Goal: Task Accomplishment & Management: Manage account settings

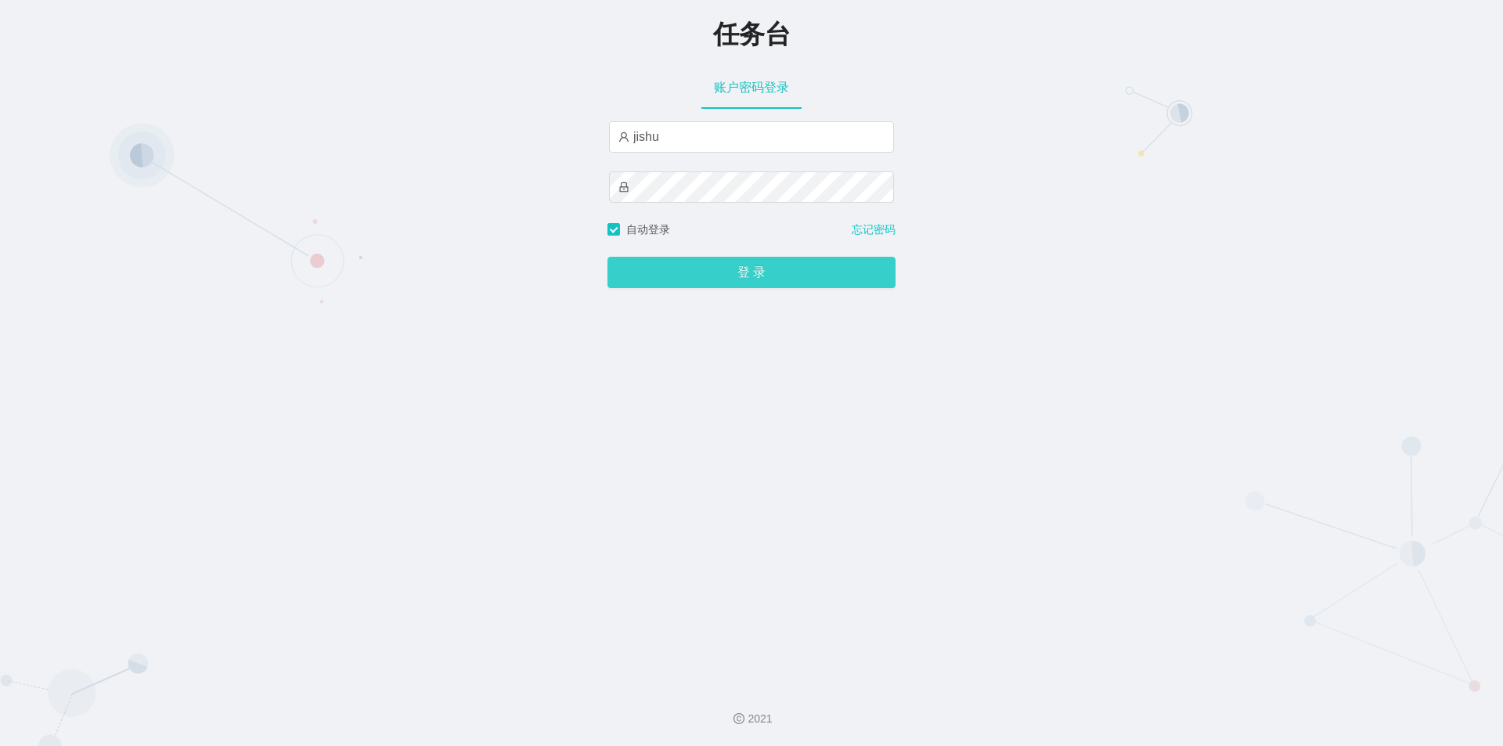
click at [701, 274] on button "登 录" at bounding box center [751, 272] width 288 height 31
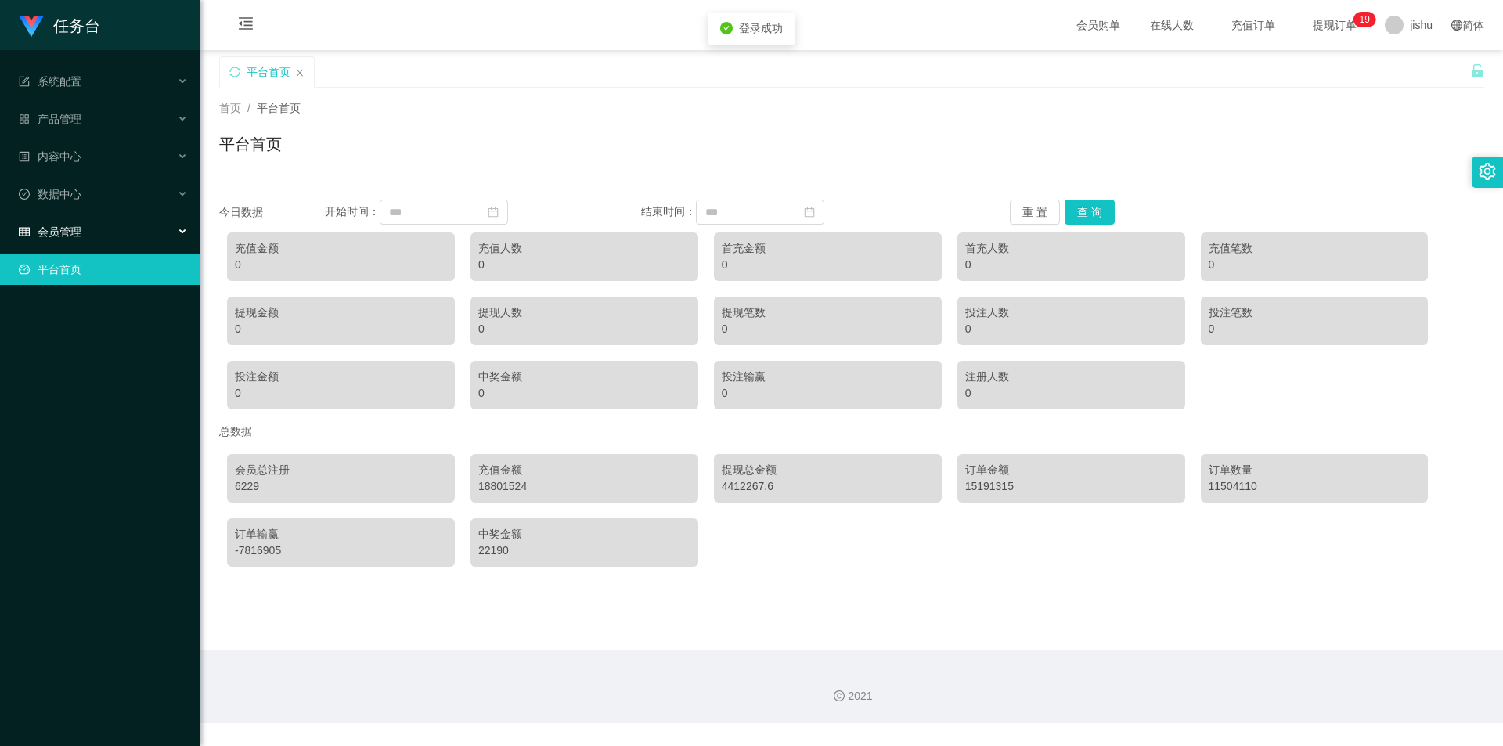
click at [71, 221] on div "会员管理" at bounding box center [100, 231] width 200 height 31
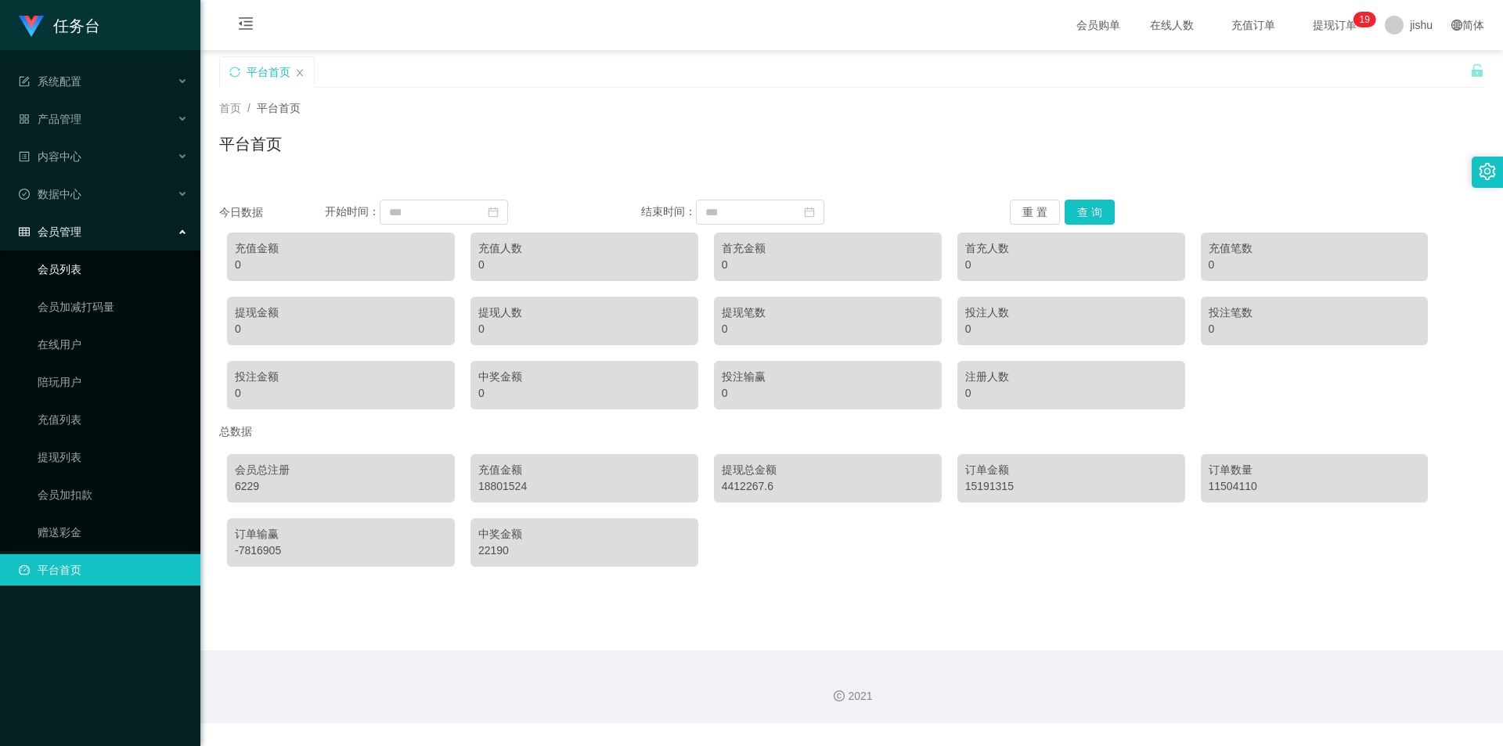
click at [81, 279] on link "会员列表" at bounding box center [113, 269] width 150 height 31
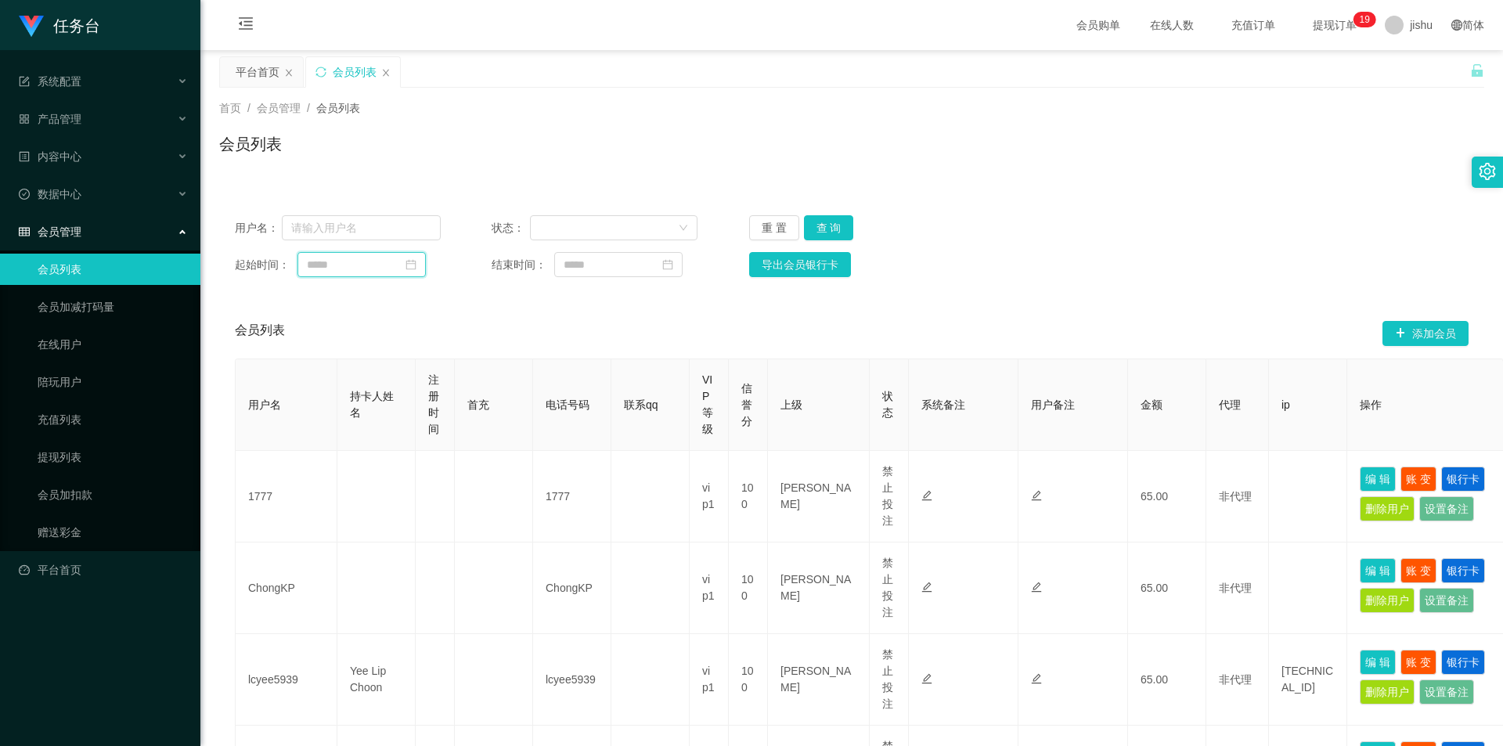
click at [373, 261] on input at bounding box center [361, 264] width 128 height 25
click at [829, 328] on div "会员列表 添加会员" at bounding box center [851, 333] width 1233 height 50
click at [373, 265] on input at bounding box center [361, 264] width 128 height 25
click at [435, 421] on div "22" at bounding box center [435, 420] width 19 height 19
type input "**********"
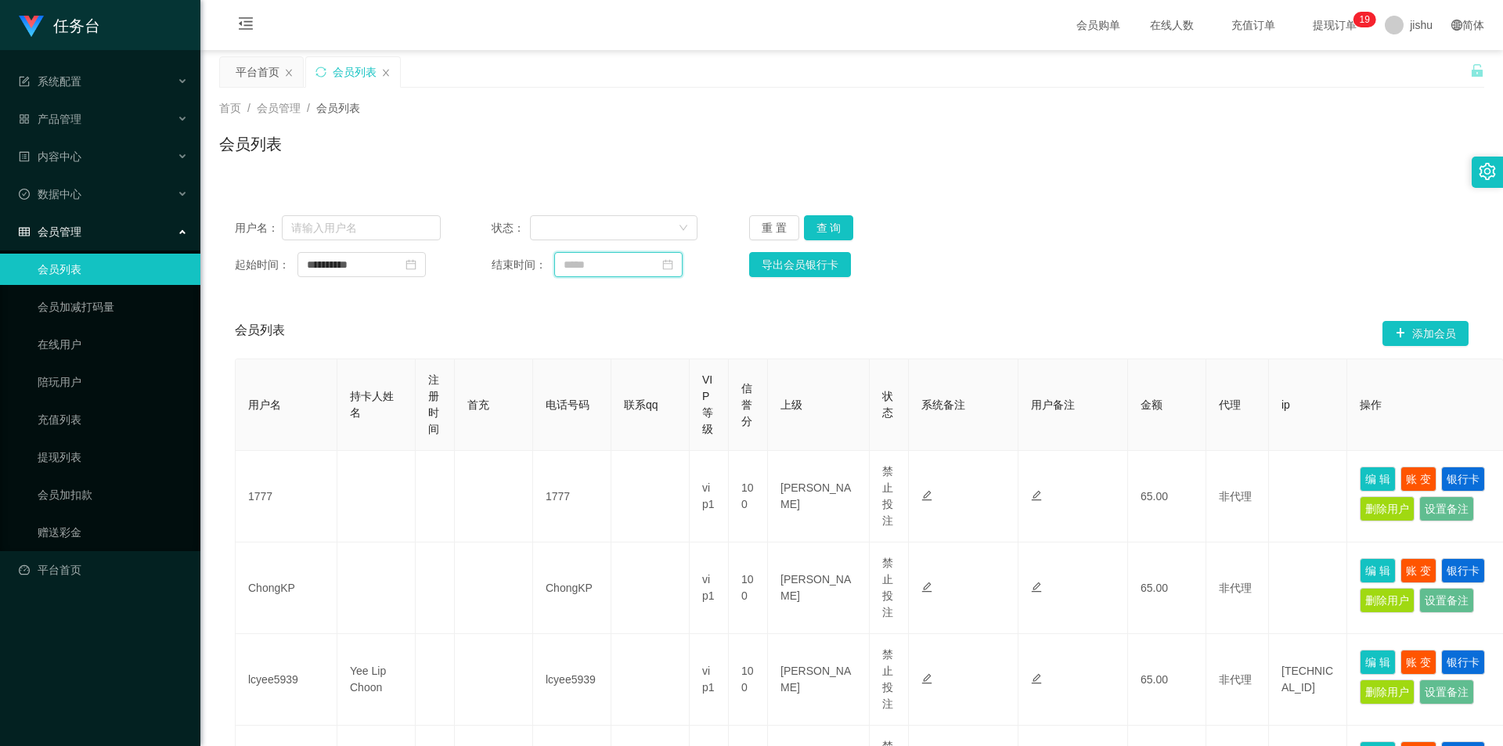
click at [592, 262] on input at bounding box center [618, 264] width 128 height 25
click at [578, 445] on div "25" at bounding box center [576, 443] width 19 height 19
type input "**********"
click at [829, 223] on button "查 询" at bounding box center [829, 227] width 50 height 25
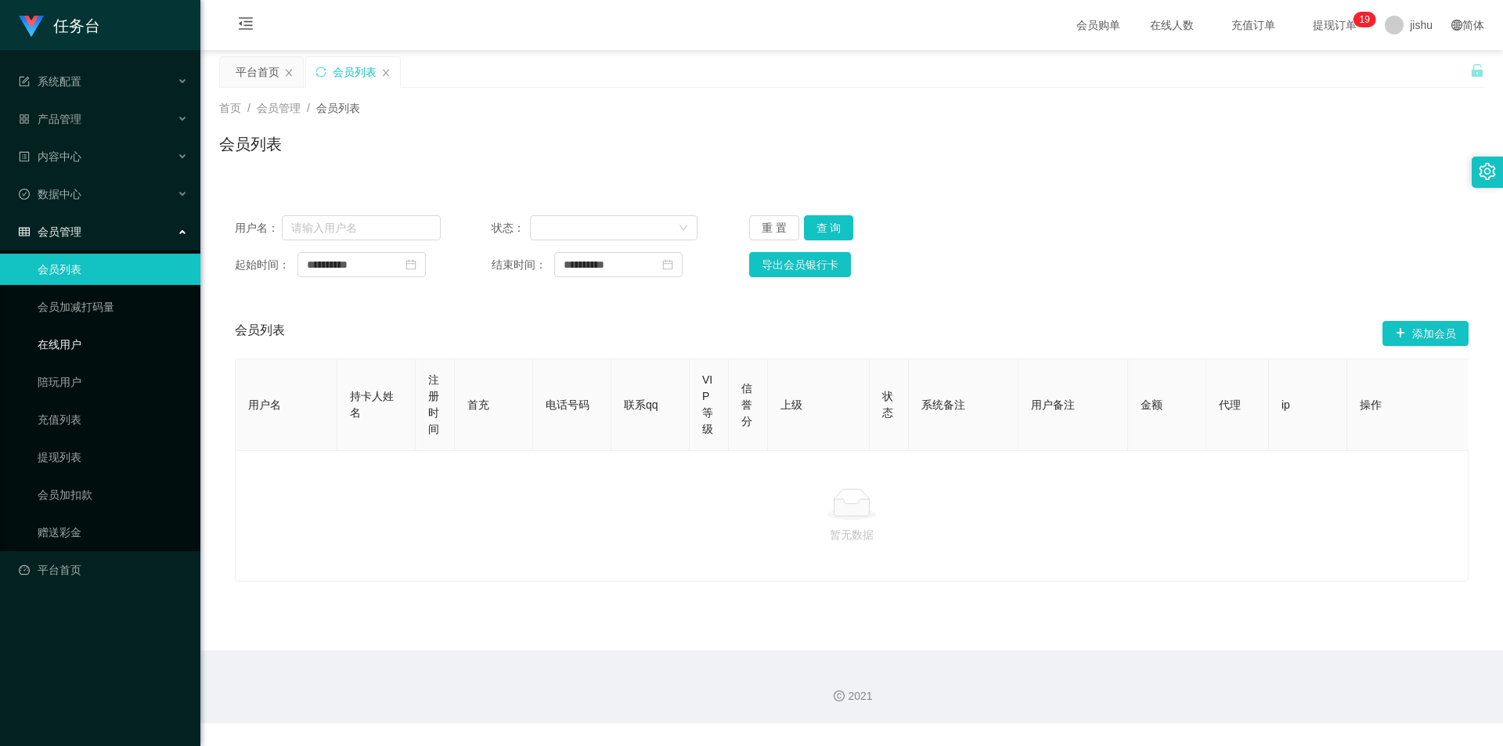
click at [106, 344] on link "在线用户" at bounding box center [113, 344] width 150 height 31
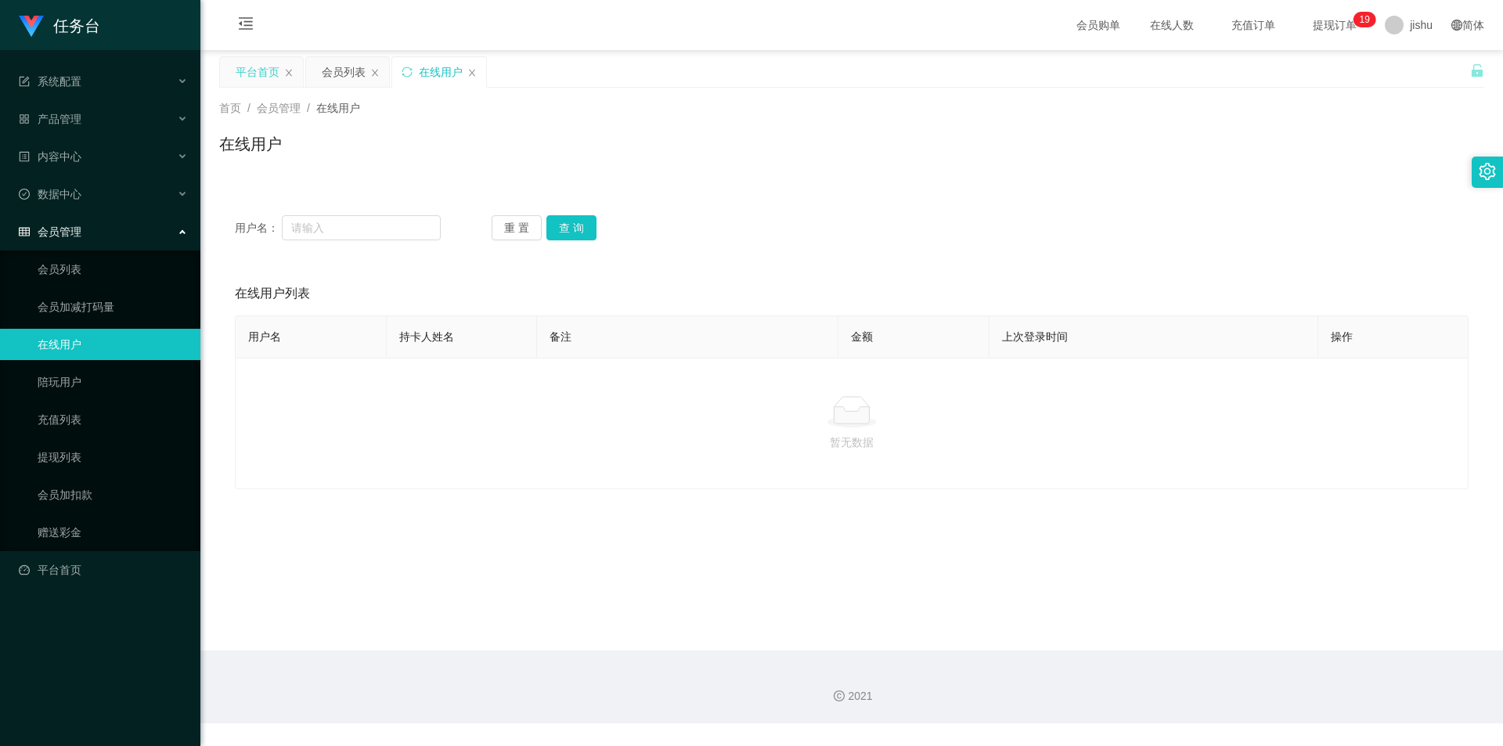
click at [257, 72] on div "平台首页" at bounding box center [258, 72] width 44 height 30
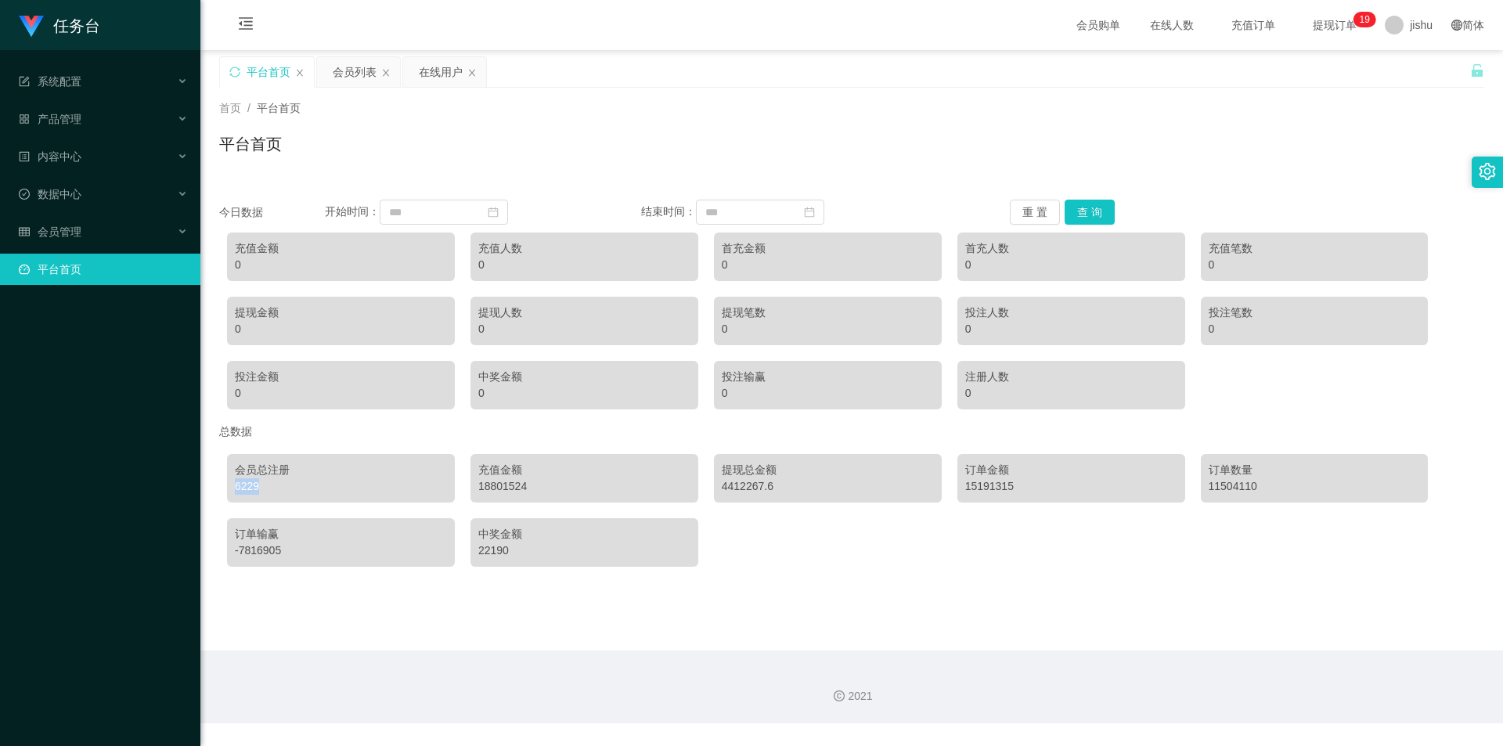
drag, startPoint x: 280, startPoint y: 492, endPoint x: 236, endPoint y: 492, distance: 44.6
click at [236, 492] on div "6229" at bounding box center [341, 486] width 212 height 16
click at [269, 489] on div "6229" at bounding box center [341, 486] width 212 height 16
drag, startPoint x: 272, startPoint y: 488, endPoint x: 217, endPoint y: 488, distance: 54.8
click at [217, 488] on main "关闭左侧 关闭右侧 关闭其它 刷新页面 平台首页 会员列表 在线用户 首页 / 平台首页 / 平台首页 今日数据 开始时间： 结束时间： 重 置 查 询 充值…" at bounding box center [851, 350] width 1302 height 600
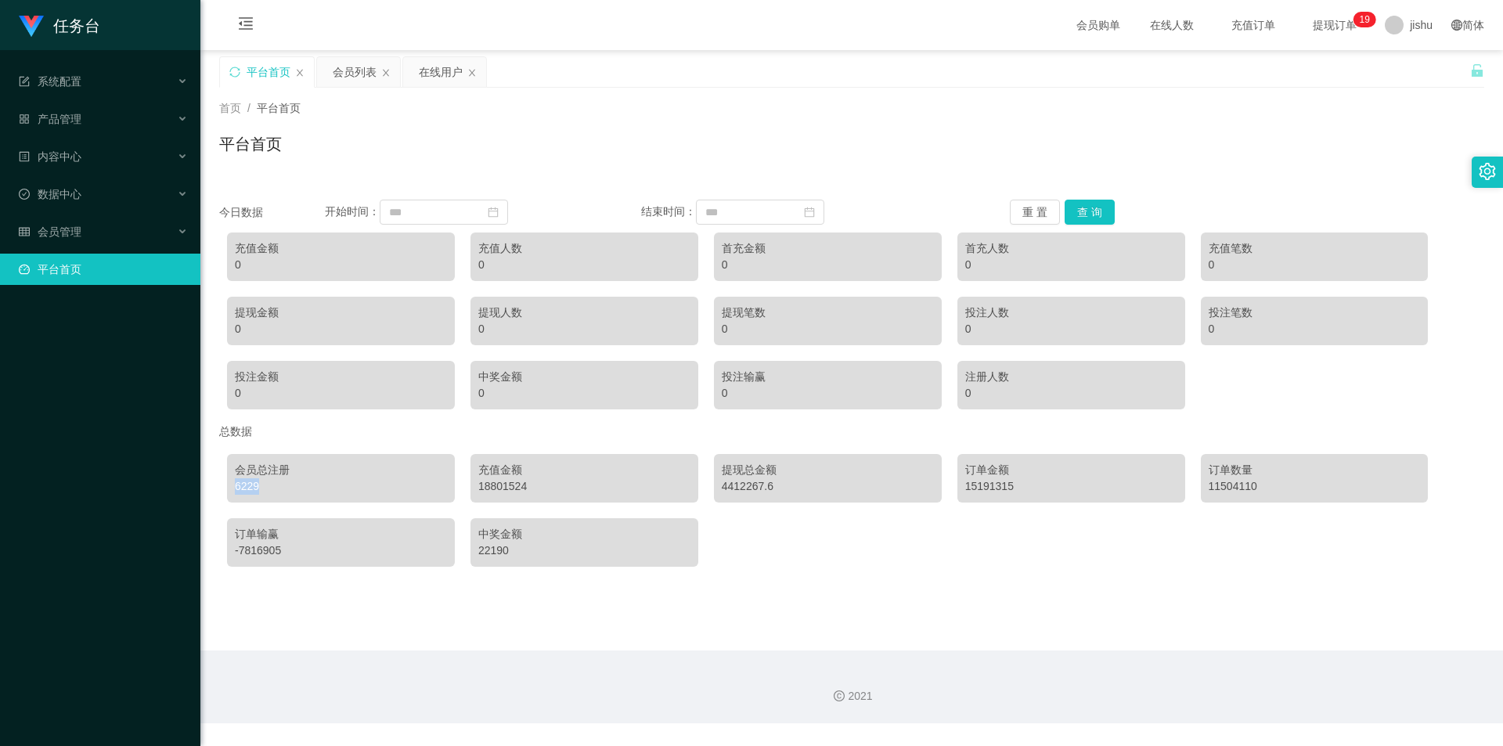
click at [292, 492] on div "6229" at bounding box center [341, 486] width 212 height 16
drag, startPoint x: 290, startPoint y: 493, endPoint x: 230, endPoint y: 493, distance: 60.3
click at [230, 493] on div "会员总注册 6229" at bounding box center [341, 478] width 228 height 49
click at [279, 492] on div "6229" at bounding box center [341, 486] width 212 height 16
click at [103, 224] on div "会员管理" at bounding box center [100, 231] width 200 height 31
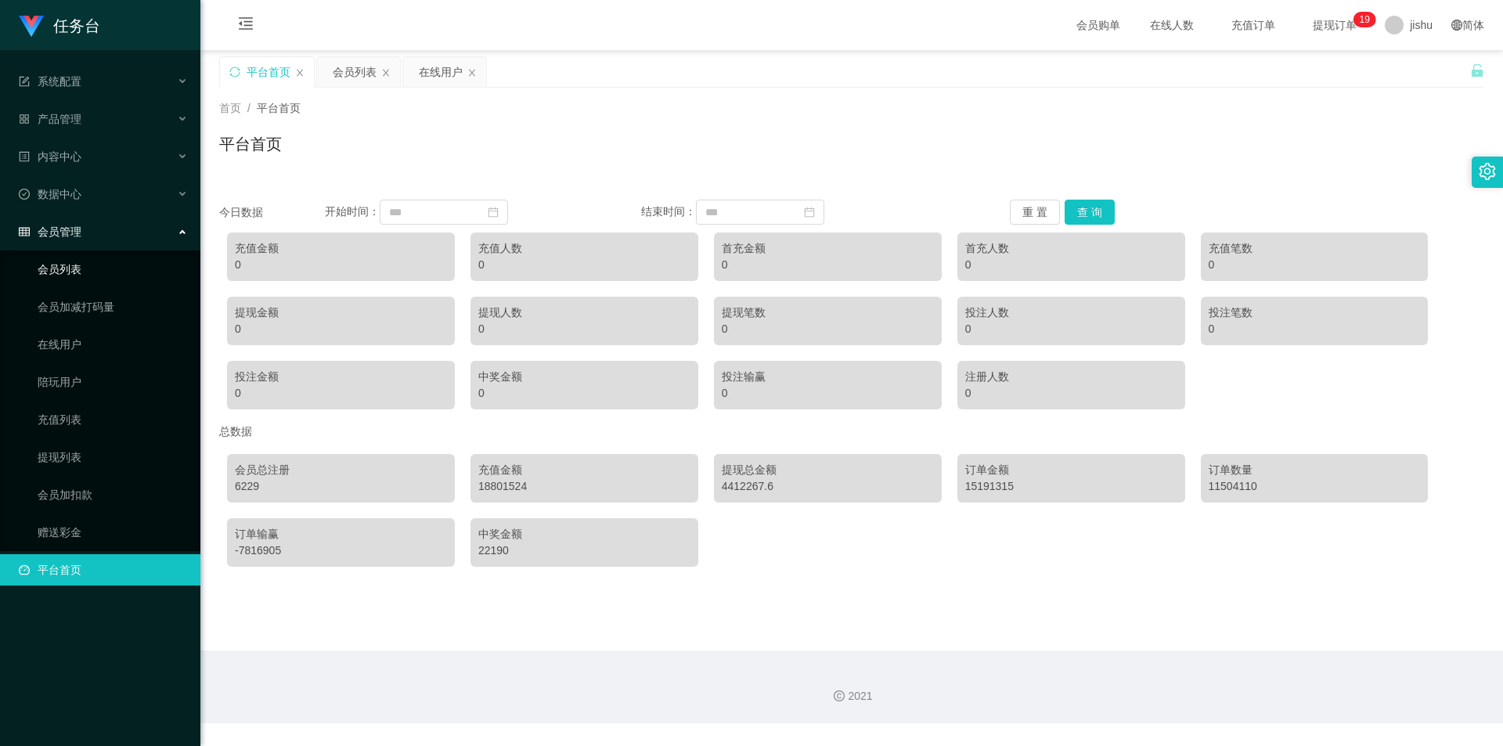
click at [79, 275] on link "会员列表" at bounding box center [113, 269] width 150 height 31
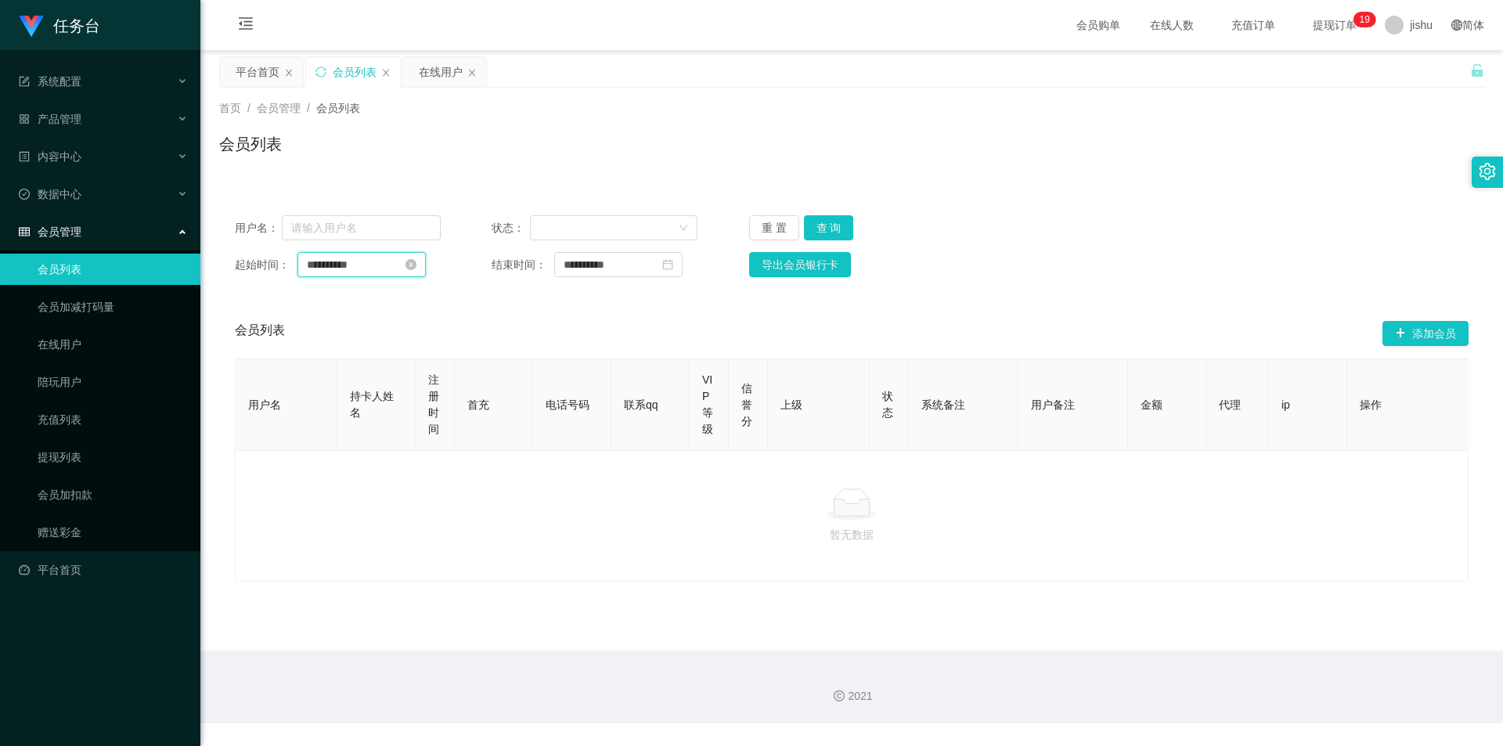
click at [385, 265] on input "**********" at bounding box center [361, 264] width 128 height 25
click at [429, 351] on div "1" at bounding box center [435, 349] width 19 height 19
type input "**********"
click at [819, 223] on button "查 询" at bounding box center [829, 227] width 50 height 25
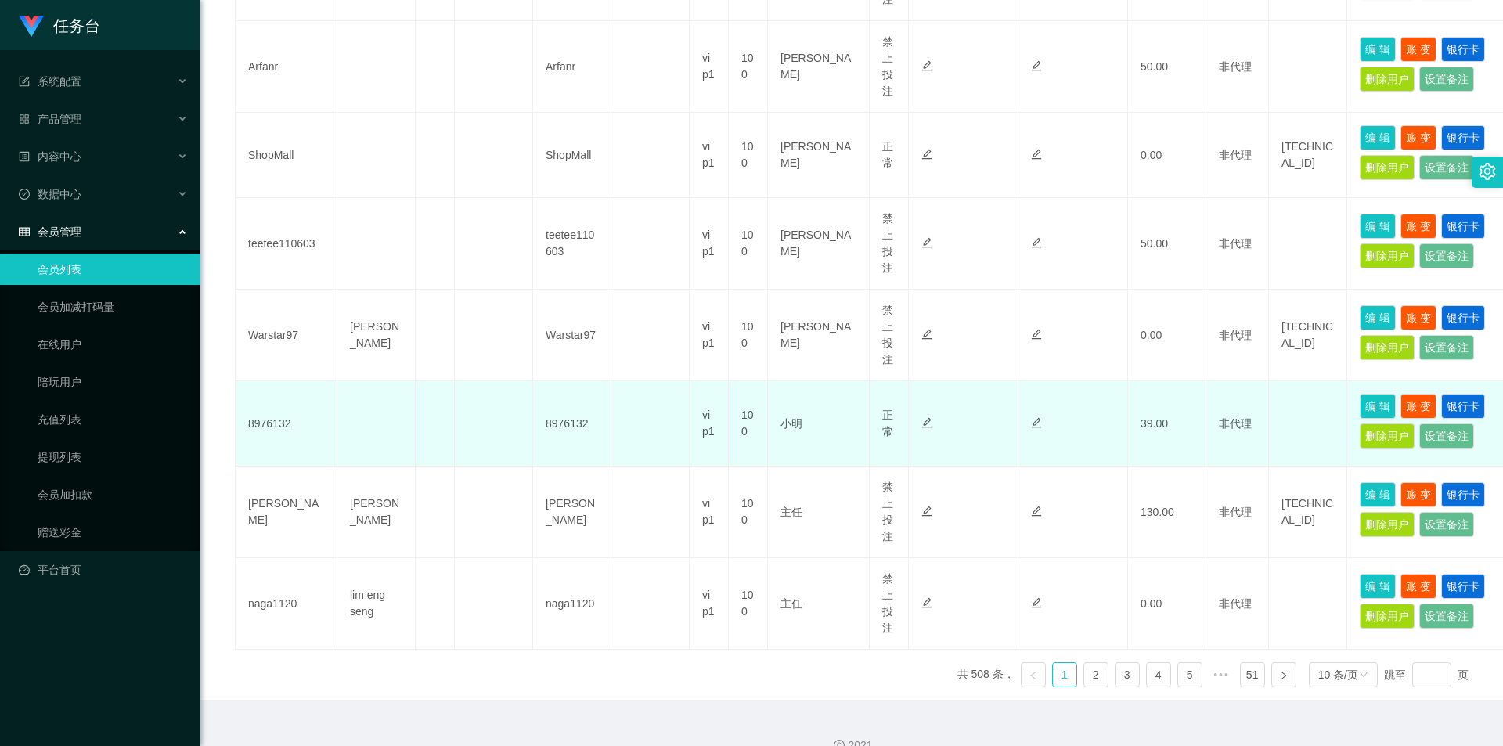
scroll to position [731, 0]
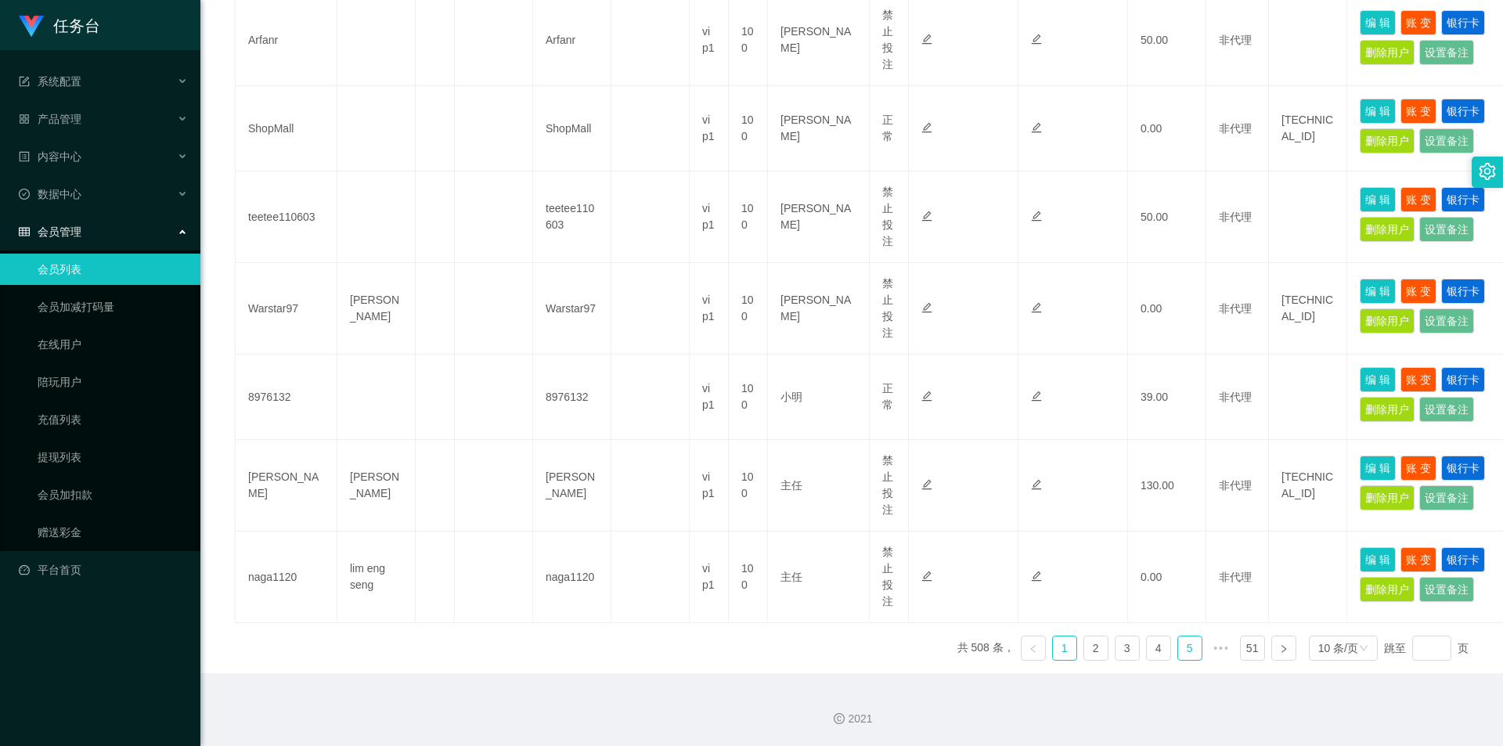
click at [1179, 650] on link "5" at bounding box center [1189, 647] width 23 height 23
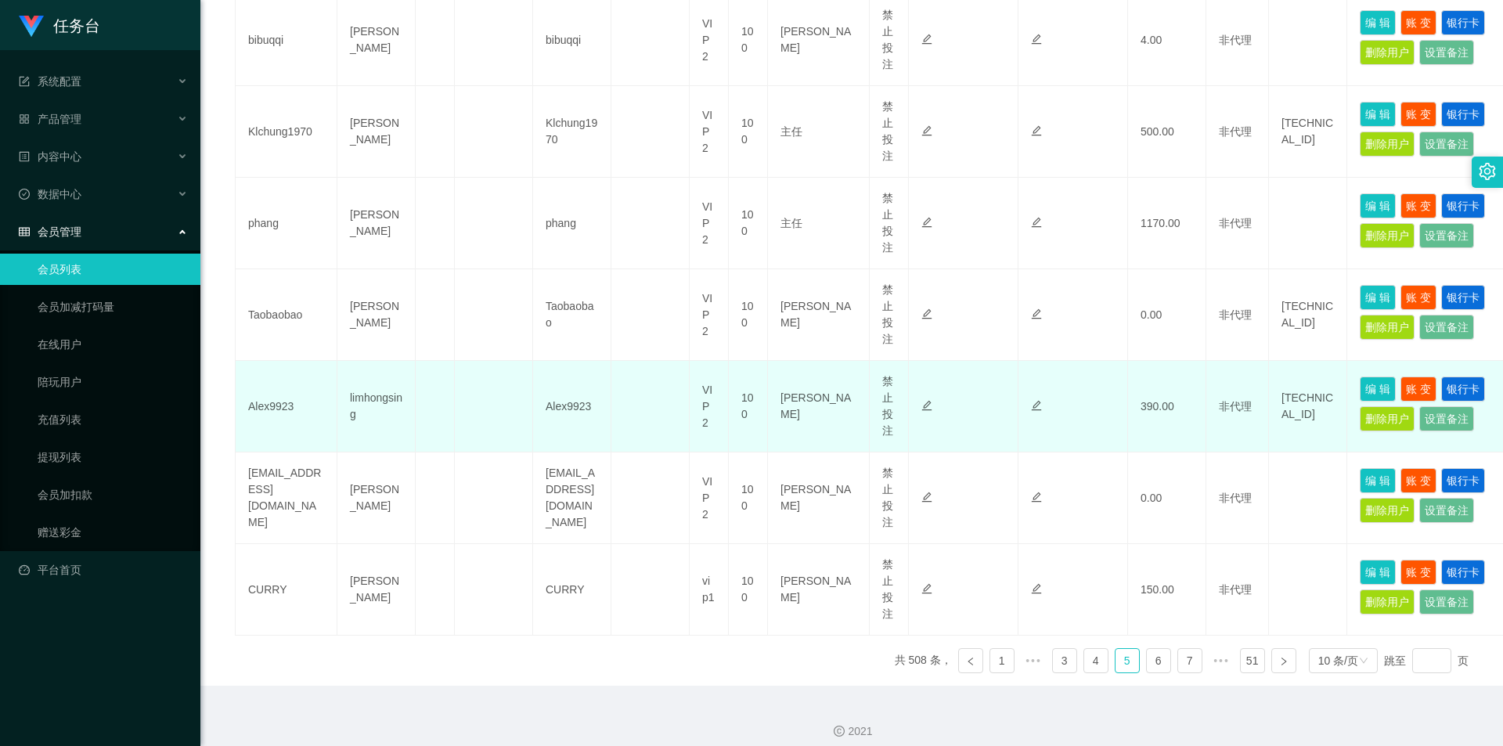
scroll to position [744, 0]
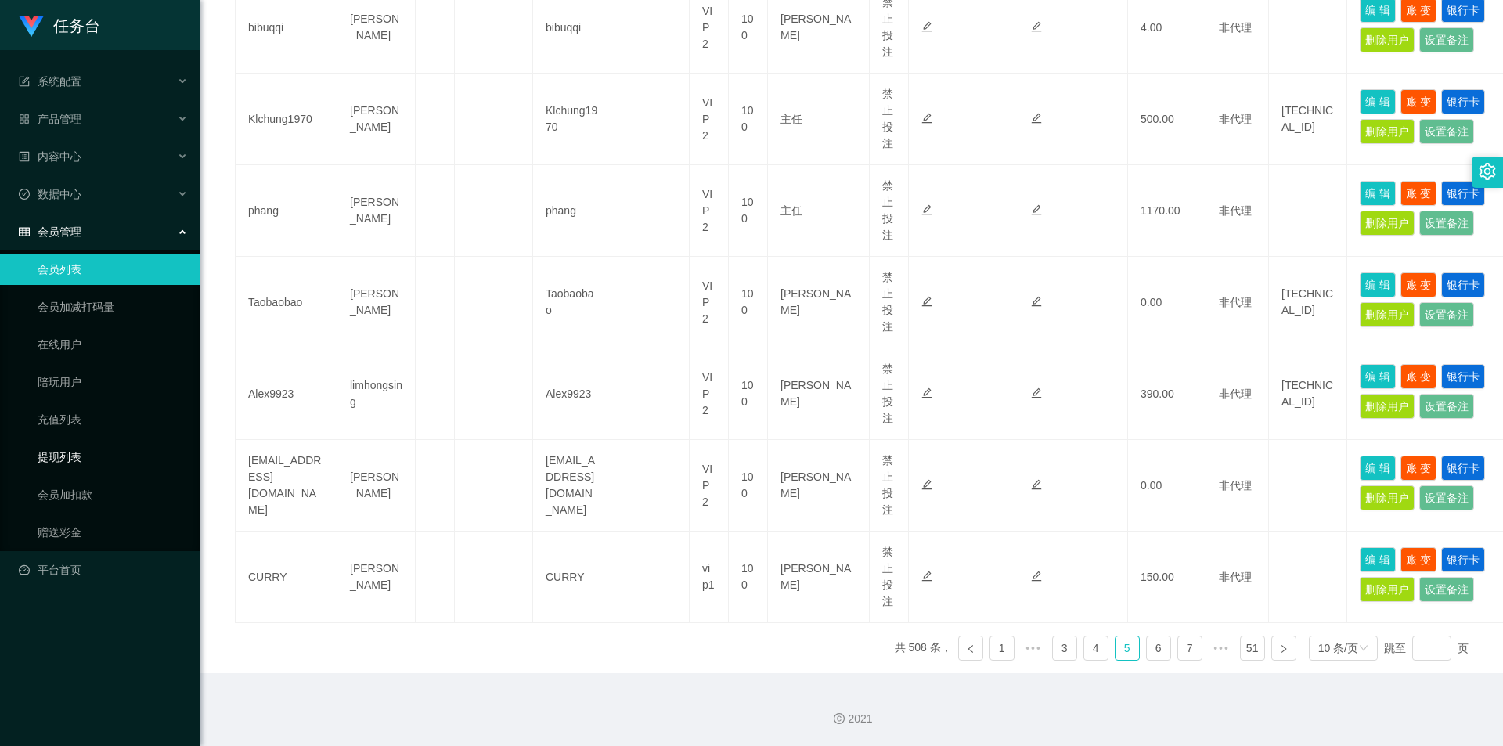
click at [81, 453] on link "提现列表" at bounding box center [113, 456] width 150 height 31
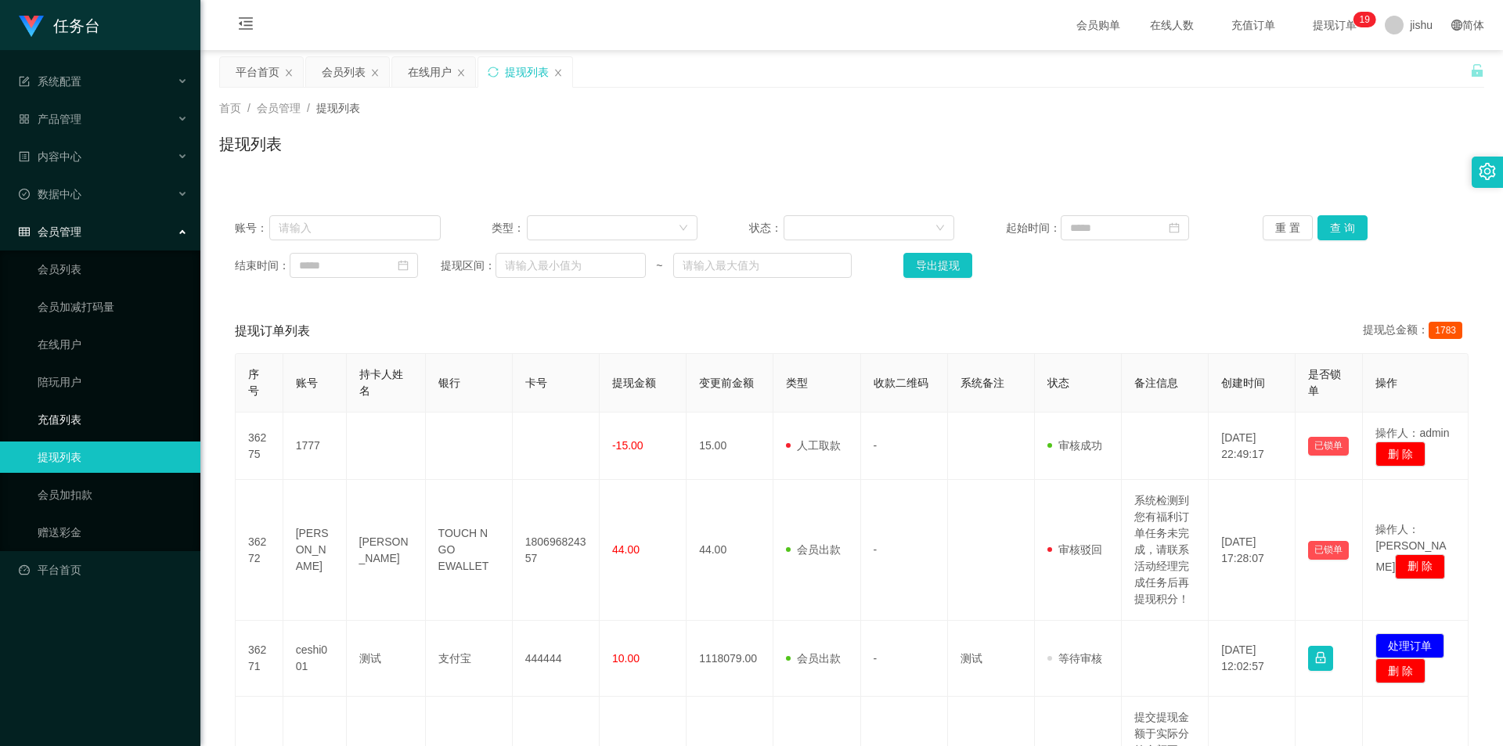
click at [85, 412] on link "充值列表" at bounding box center [113, 419] width 150 height 31
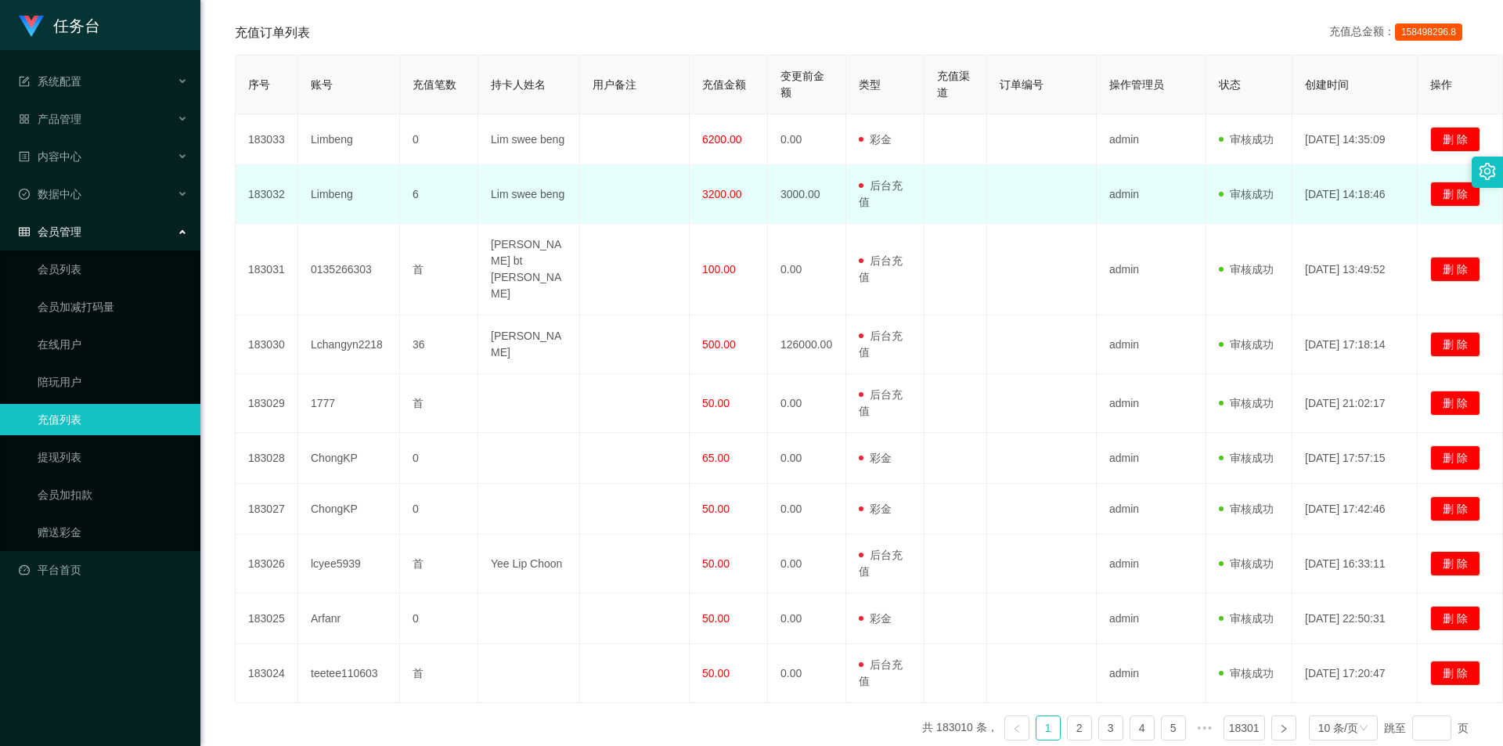
scroll to position [220, 0]
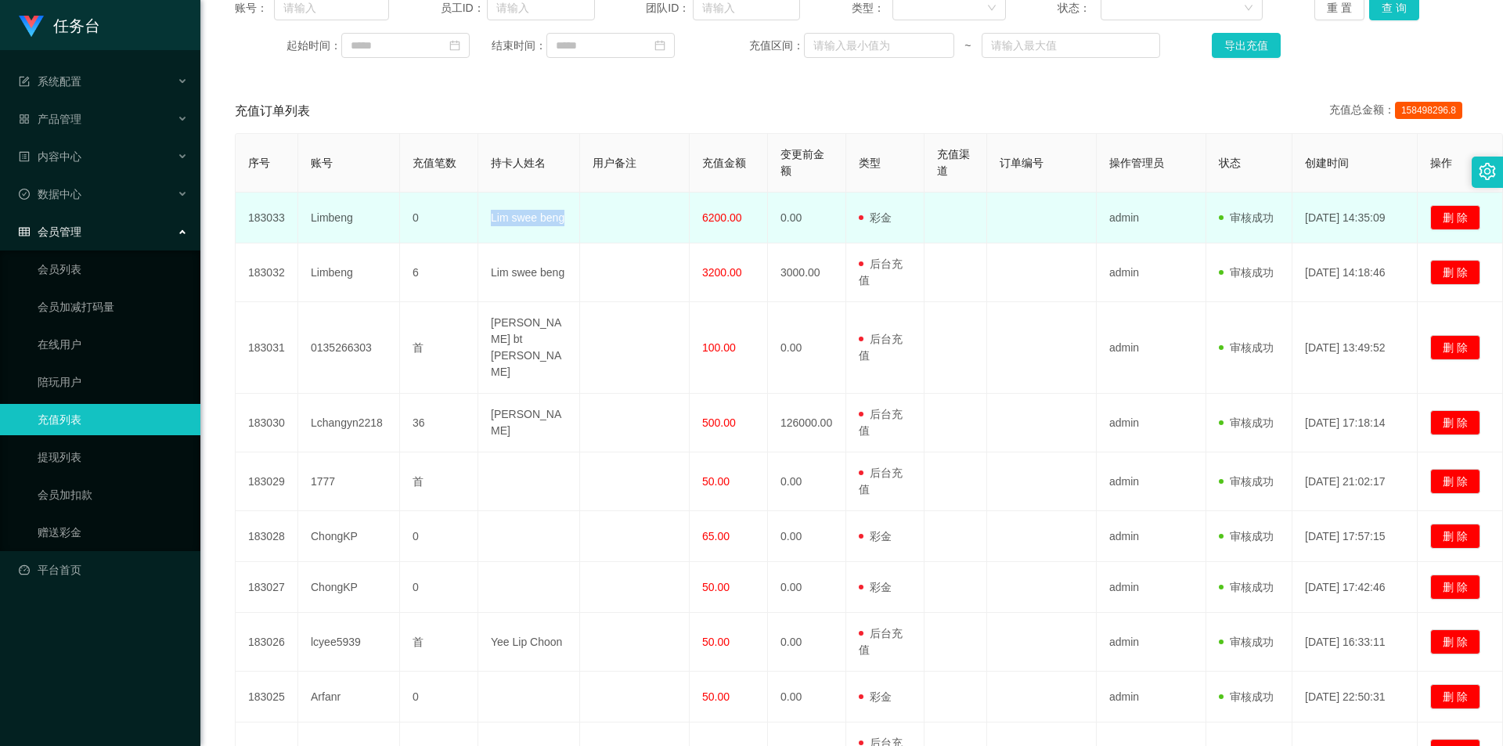
drag, startPoint x: 494, startPoint y: 223, endPoint x: 565, endPoint y: 224, distance: 71.2
click at [565, 224] on td "Lim swee beng" at bounding box center [529, 218] width 102 height 51
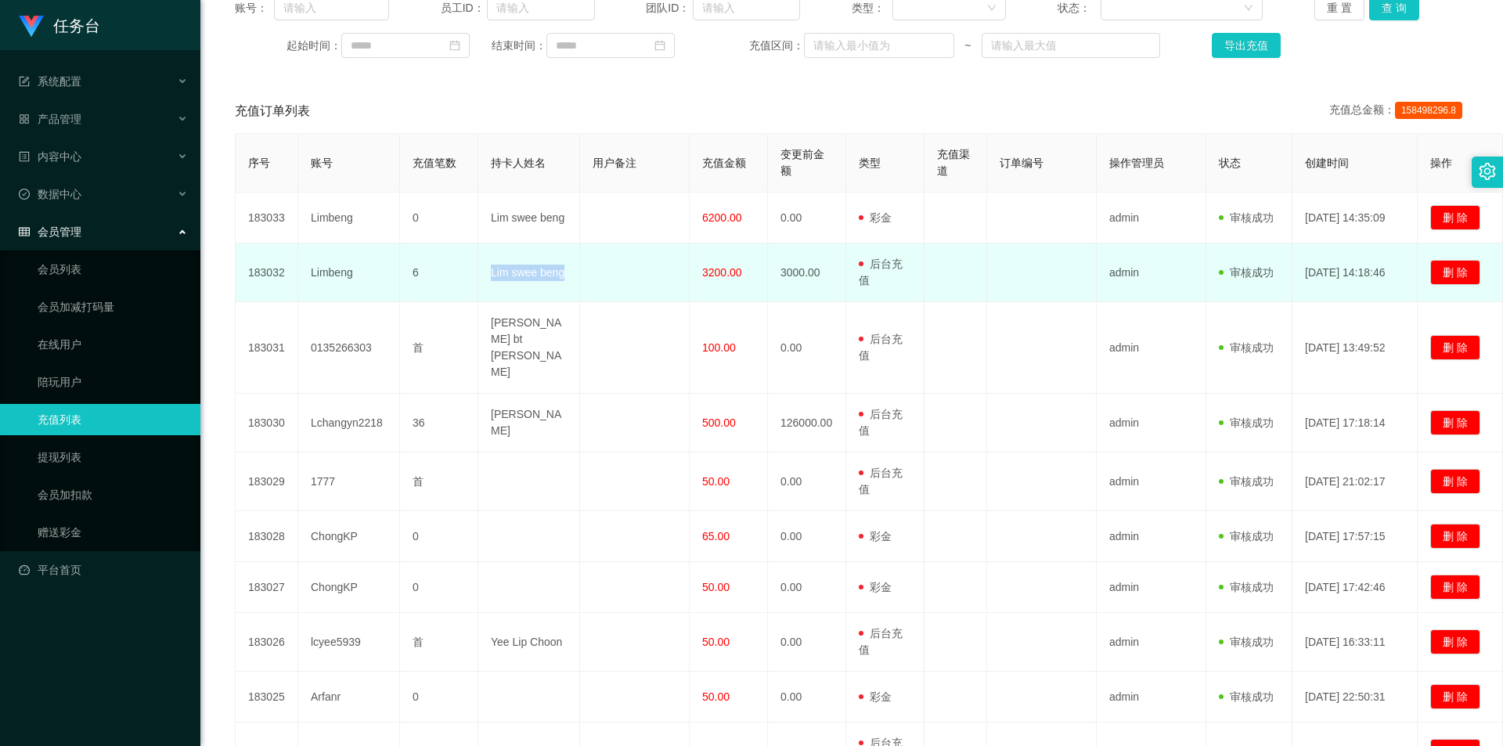
drag, startPoint x: 525, startPoint y: 287, endPoint x: 578, endPoint y: 293, distance: 52.7
click at [578, 293] on td "Lim swee beng" at bounding box center [529, 272] width 102 height 59
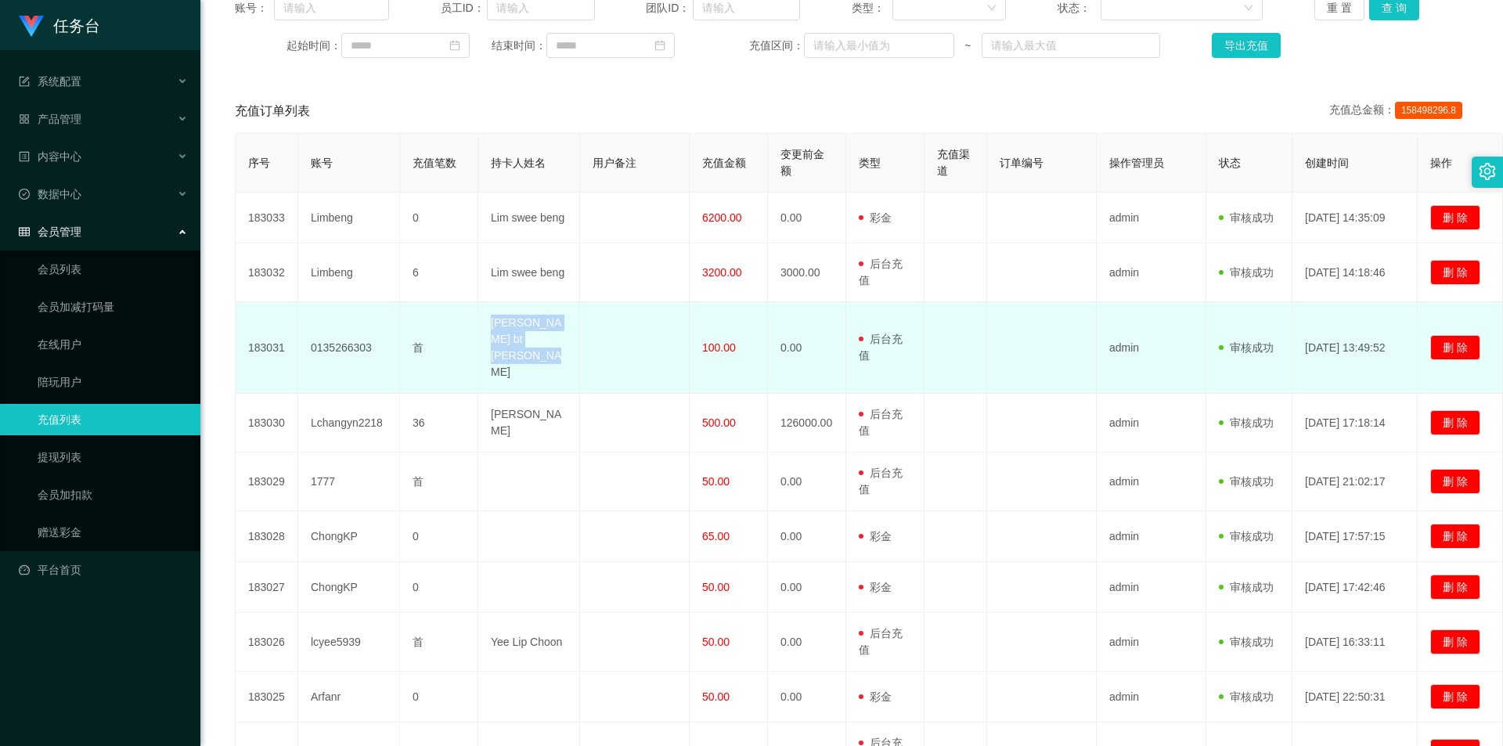
drag, startPoint x: 490, startPoint y: 335, endPoint x: 560, endPoint y: 351, distance: 72.3
click at [560, 351] on td "[PERSON_NAME] bt [PERSON_NAME]" at bounding box center [529, 348] width 102 height 92
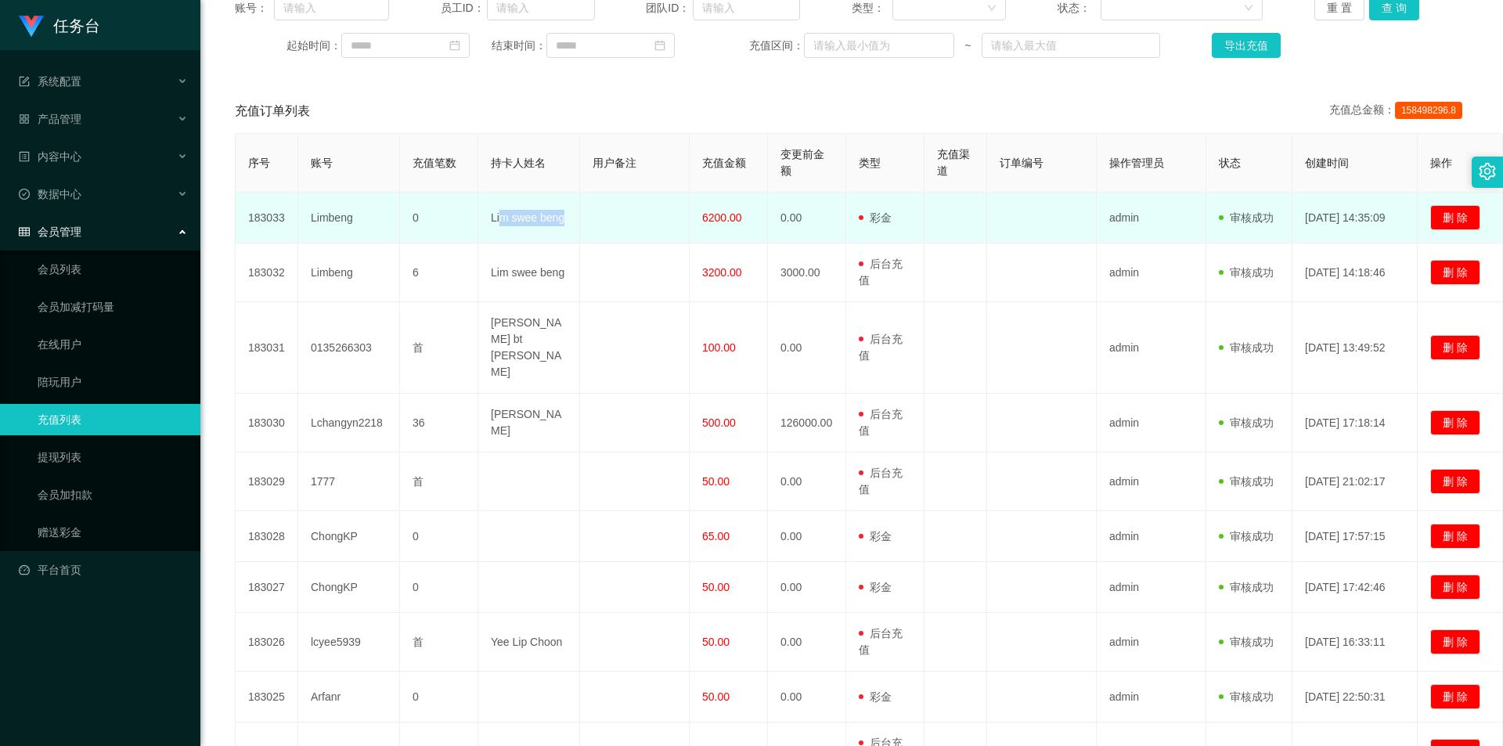
drag, startPoint x: 503, startPoint y: 219, endPoint x: 565, endPoint y: 225, distance: 62.1
click at [565, 225] on td "Lim swee beng" at bounding box center [529, 218] width 102 height 51
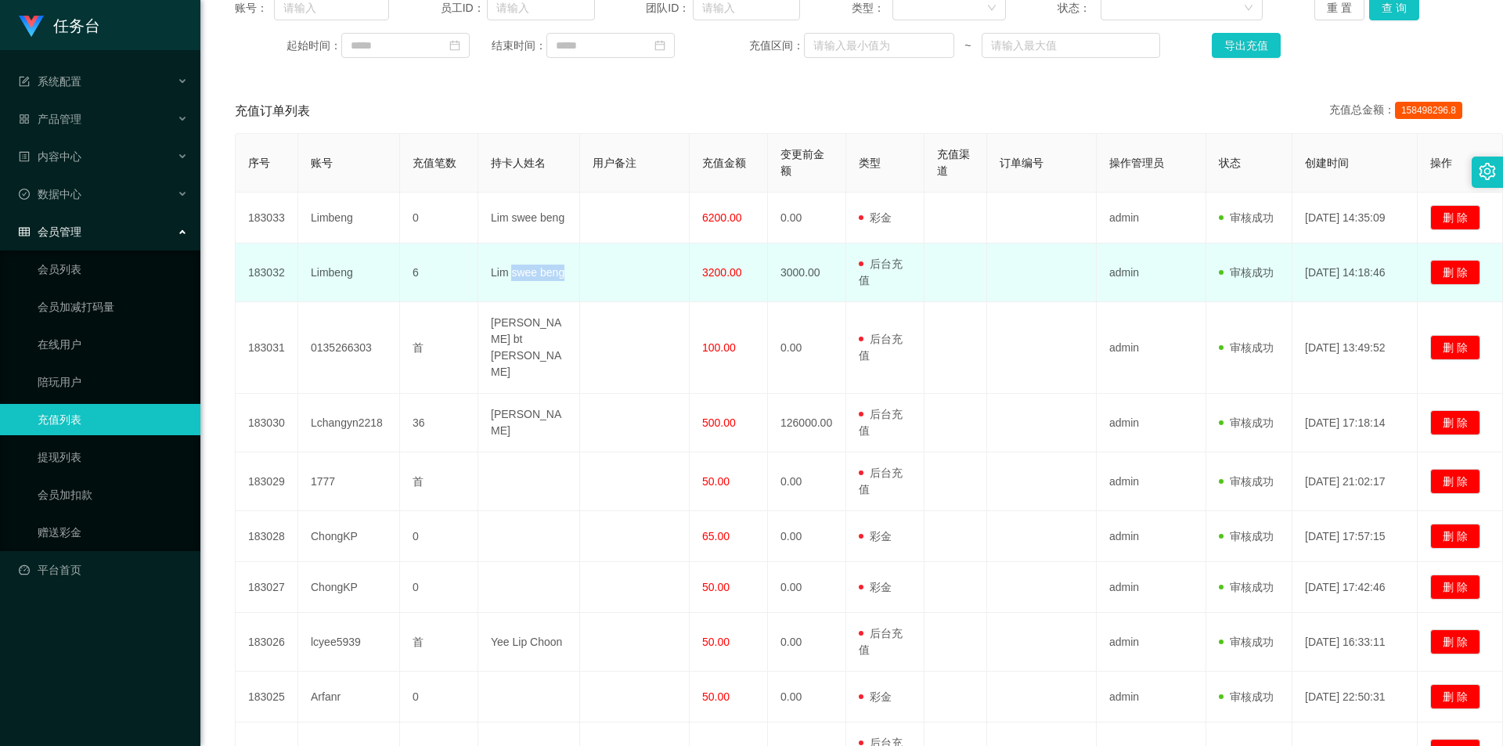
drag, startPoint x: 511, startPoint y: 282, endPoint x: 568, endPoint y: 282, distance: 57.1
click at [568, 282] on td "Lim swee beng" at bounding box center [529, 272] width 102 height 59
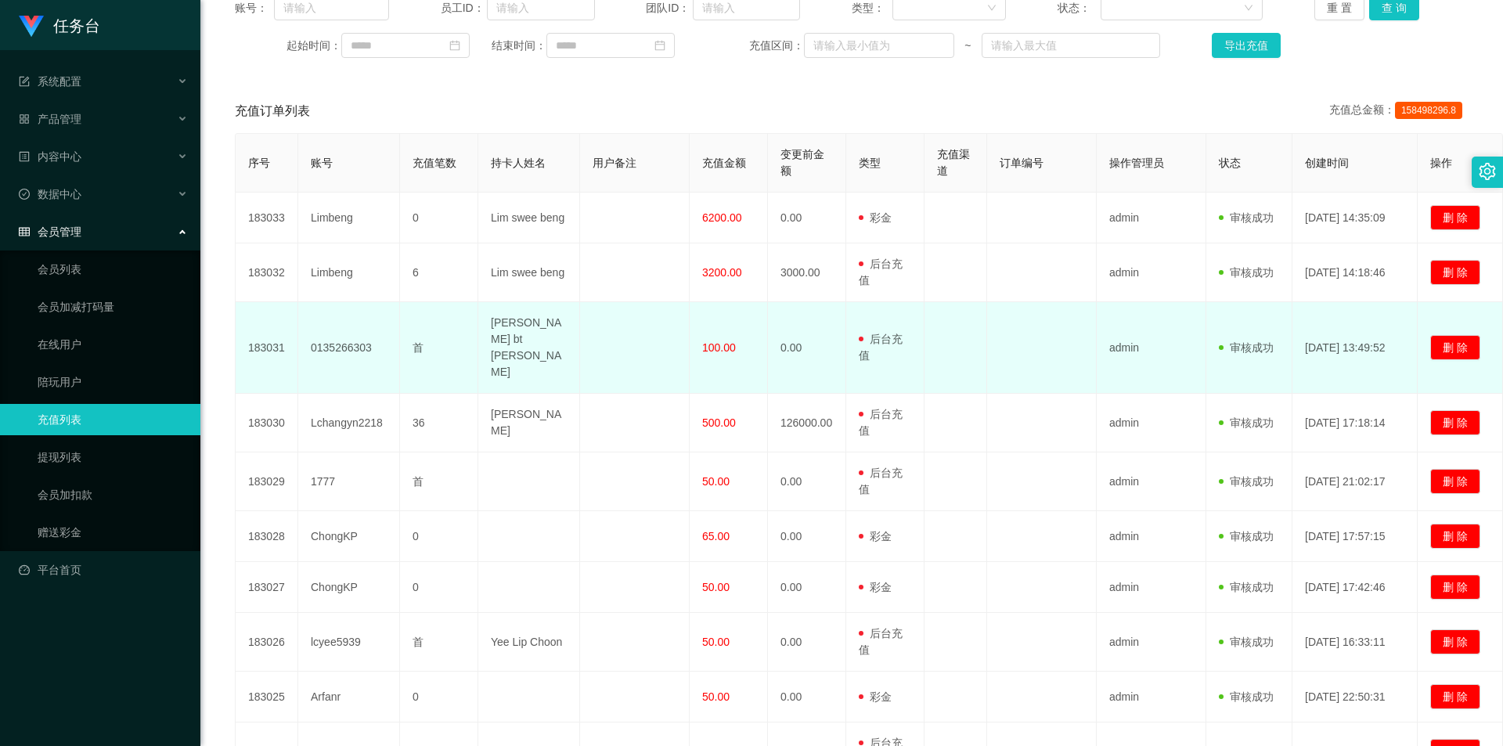
click at [517, 328] on td "[PERSON_NAME] bt [PERSON_NAME]" at bounding box center [529, 348] width 102 height 92
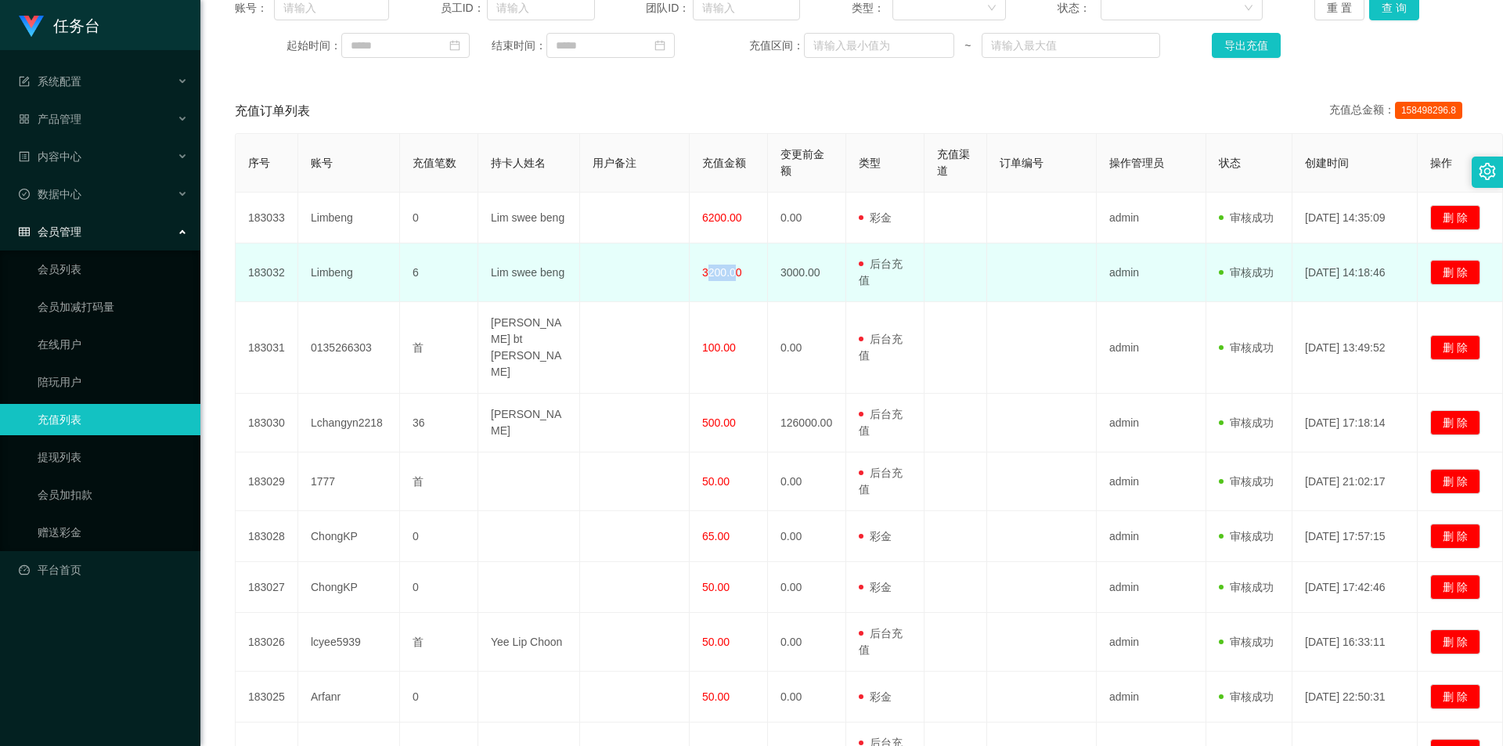
drag, startPoint x: 708, startPoint y: 280, endPoint x: 744, endPoint y: 286, distance: 36.5
click at [738, 279] on span "3200.00" at bounding box center [722, 272] width 40 height 13
click at [795, 283] on td "3000.00" at bounding box center [807, 272] width 78 height 59
drag, startPoint x: 775, startPoint y: 279, endPoint x: 816, endPoint y: 279, distance: 40.7
click at [816, 279] on td "3000.00" at bounding box center [807, 272] width 78 height 59
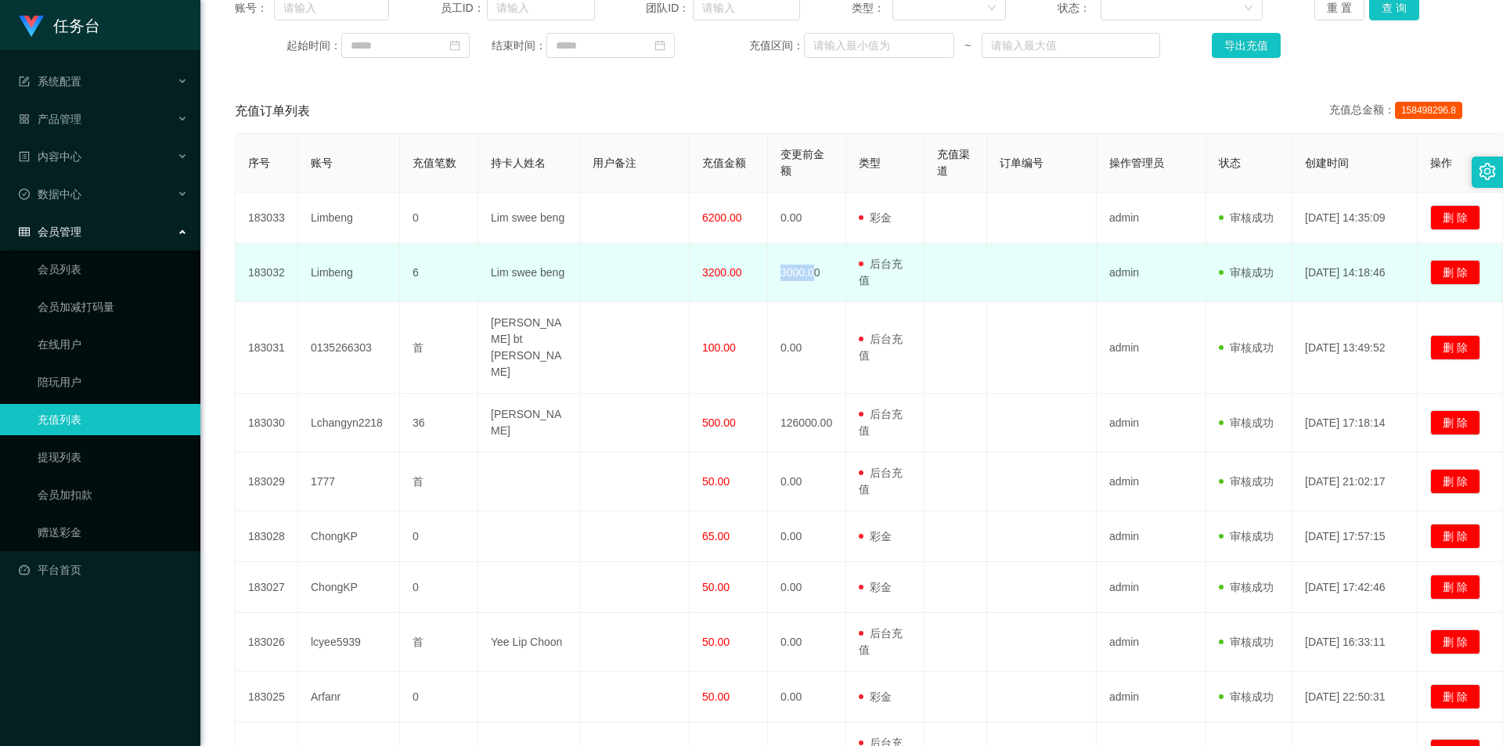
click at [726, 279] on span "3200.00" at bounding box center [722, 272] width 40 height 13
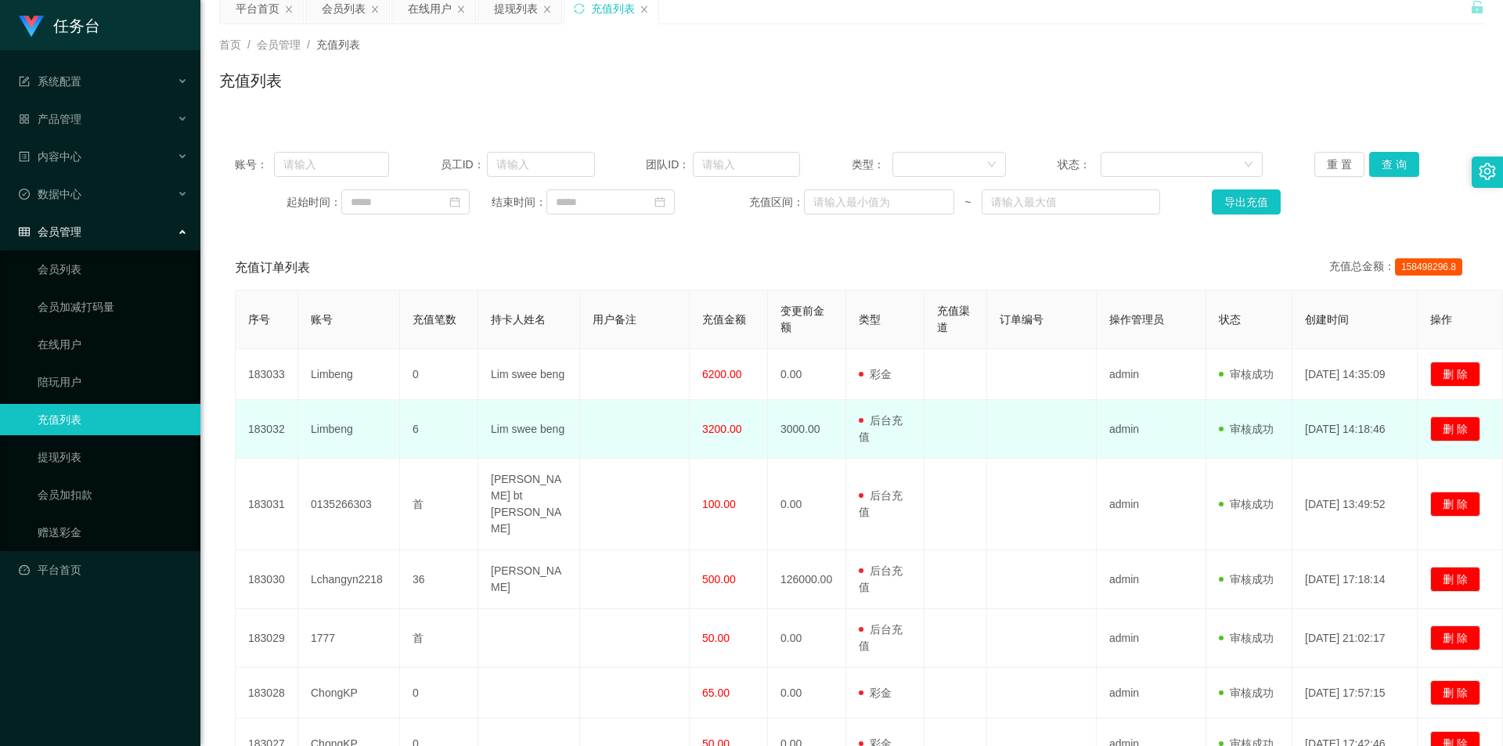
scroll to position [0, 0]
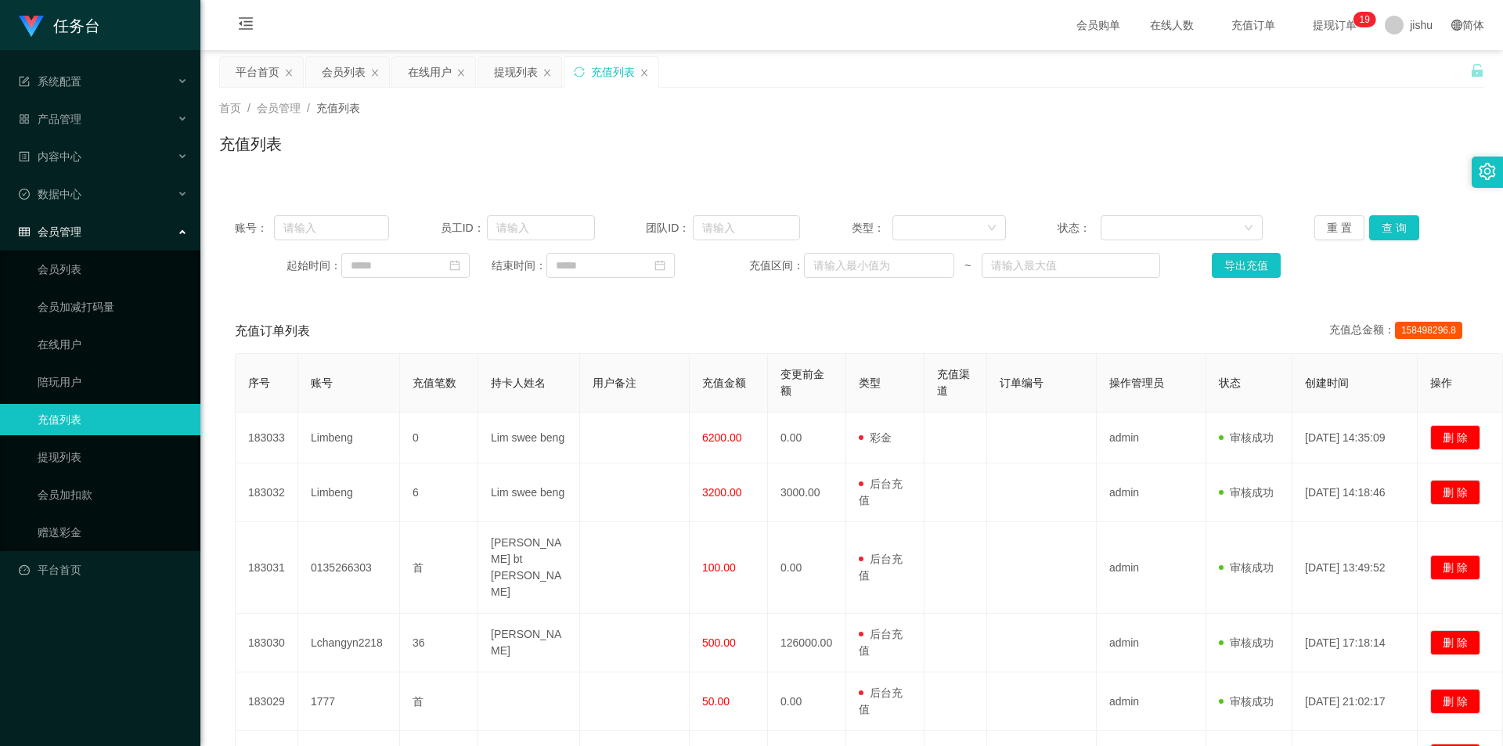
click at [1172, 153] on div "充值列表" at bounding box center [851, 150] width 1265 height 36
